Goal: Communication & Community: Ask a question

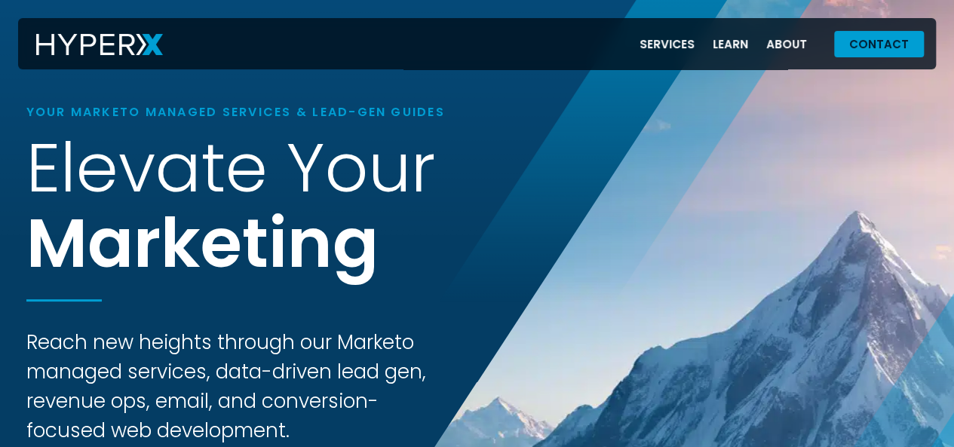
click at [861, 43] on span "Contact" at bounding box center [879, 43] width 60 height 11
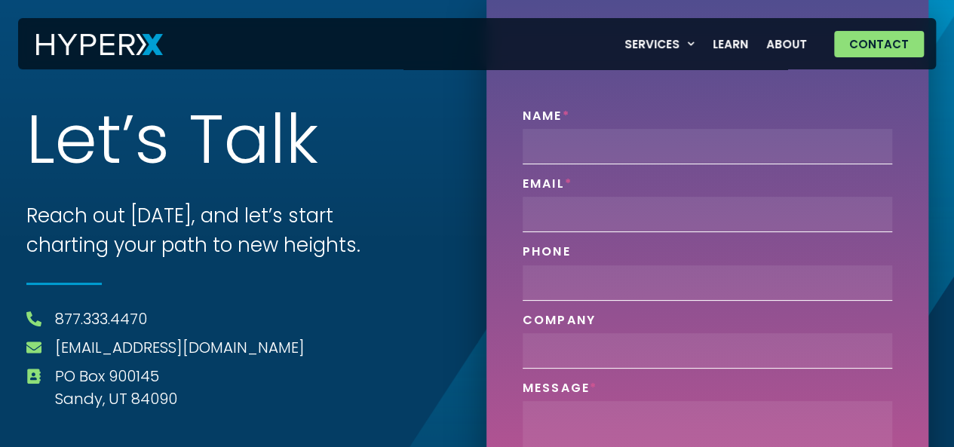
drag, startPoint x: 741, startPoint y: 125, endPoint x: 727, endPoint y: 130, distance: 14.6
click at [727, 130] on div "Name" at bounding box center [708, 137] width 382 height 56
click at [727, 130] on input "Name" at bounding box center [708, 146] width 370 height 35
type input "[PERSON_NAME]"
click at [620, 204] on input "Email" at bounding box center [708, 214] width 370 height 35
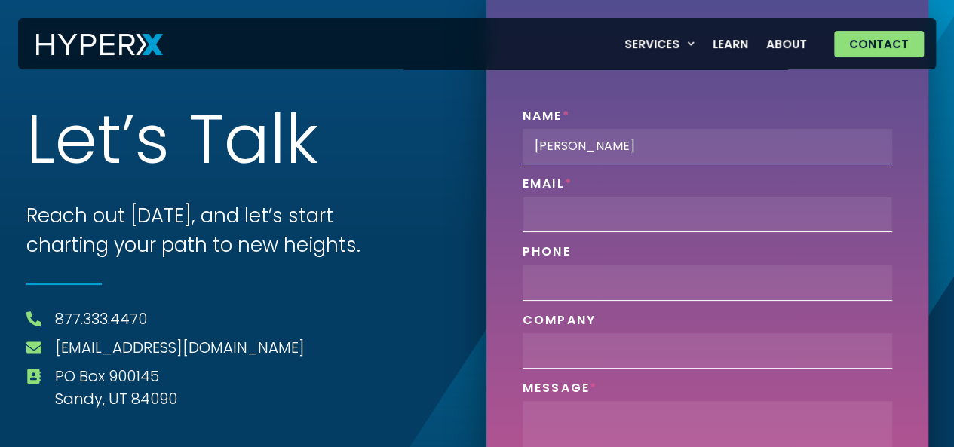
type input "[PERSON_NAME][EMAIL_ADDRESS][DOMAIN_NAME]"
click at [627, 292] on input "Phone" at bounding box center [708, 282] width 370 height 35
type input "0000000000"
click at [606, 348] on input "Company" at bounding box center [708, 350] width 370 height 35
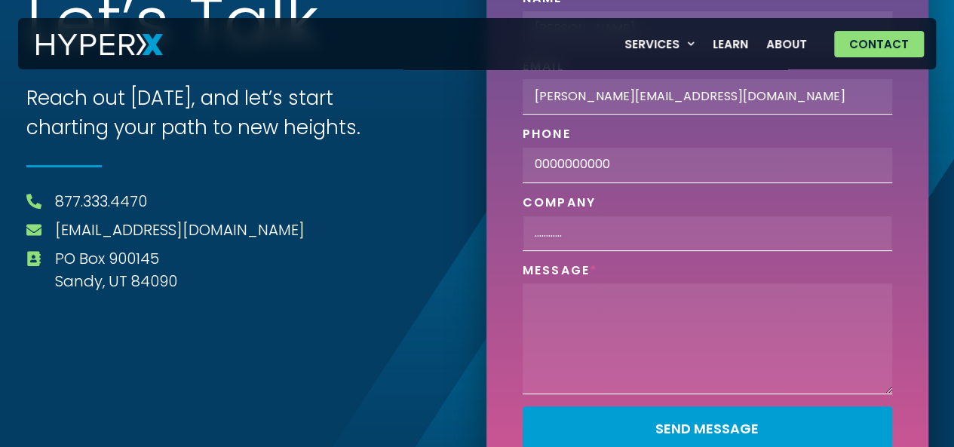
scroll to position [118, 0]
type input "............"
click at [605, 301] on textarea "Phone" at bounding box center [708, 338] width 370 height 111
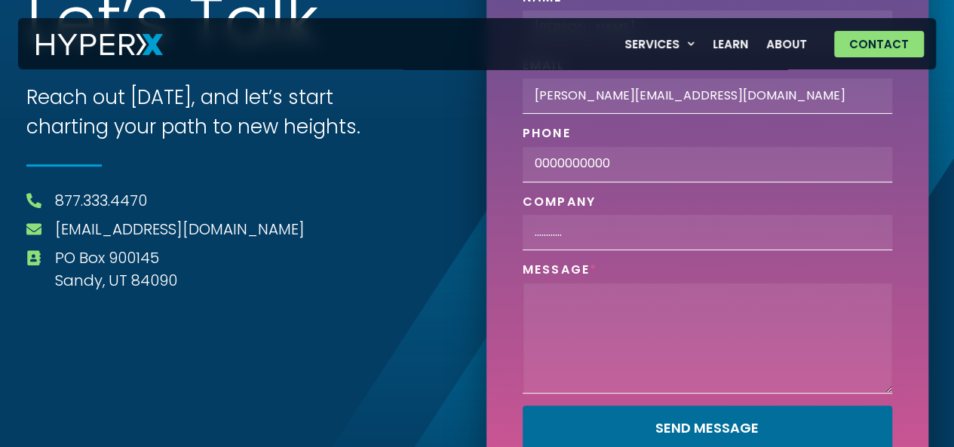
paste textarea "does your company need leads of US and [GEOGRAPHIC_DATA] at a very minimal cost…"
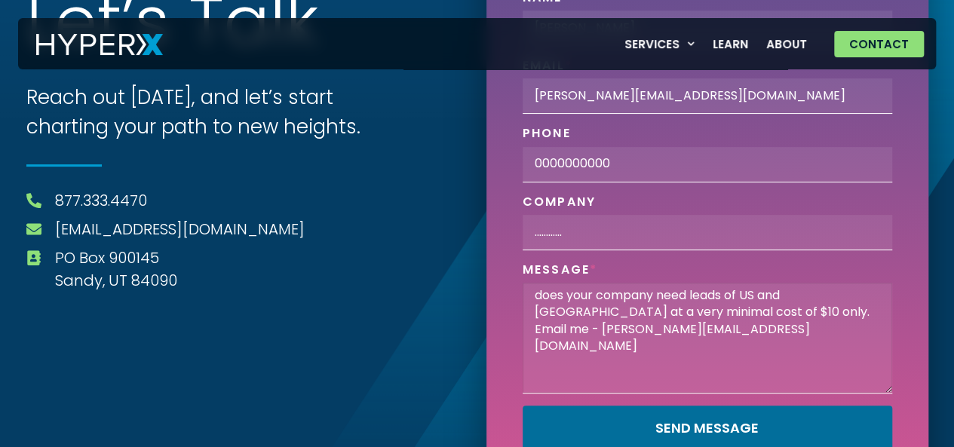
type textarea "does your company need leads of US and [GEOGRAPHIC_DATA] at a very minimal cost…"
click at [578, 422] on span "Send Message" at bounding box center [707, 429] width 329 height 14
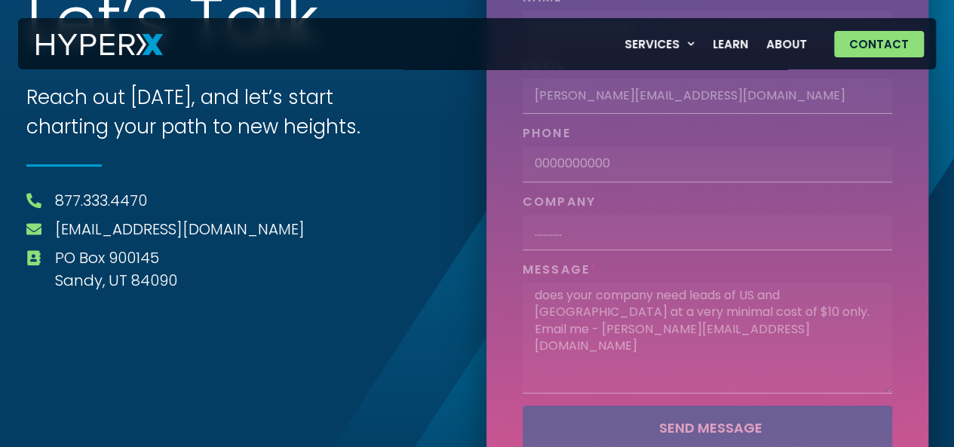
scroll to position [41, 0]
